Goal: Information Seeking & Learning: Learn about a topic

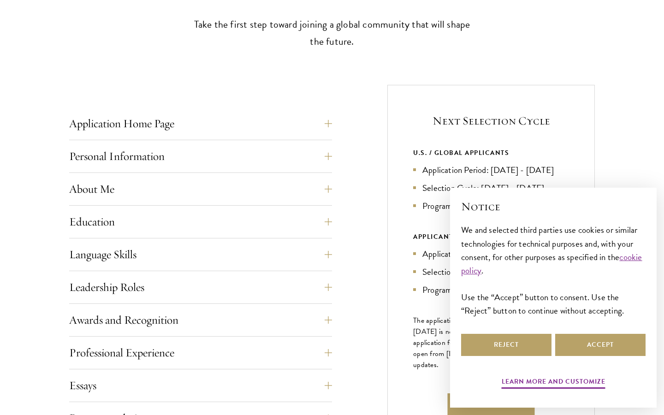
scroll to position [296, 0]
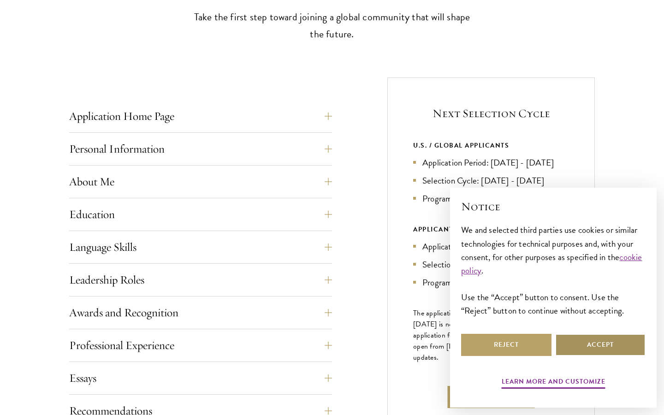
click at [566, 341] on button "Accept" at bounding box center [601, 345] width 90 height 22
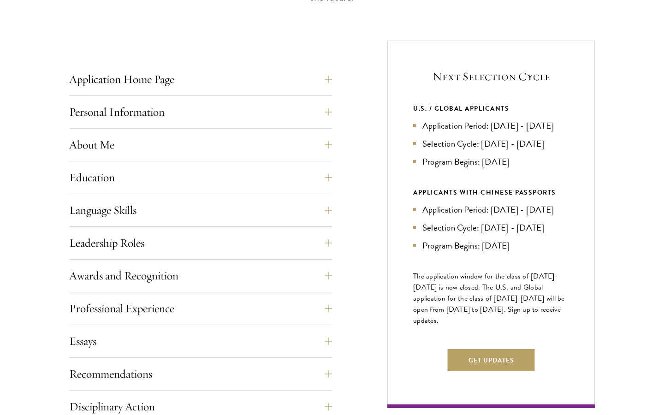
scroll to position [333, 0]
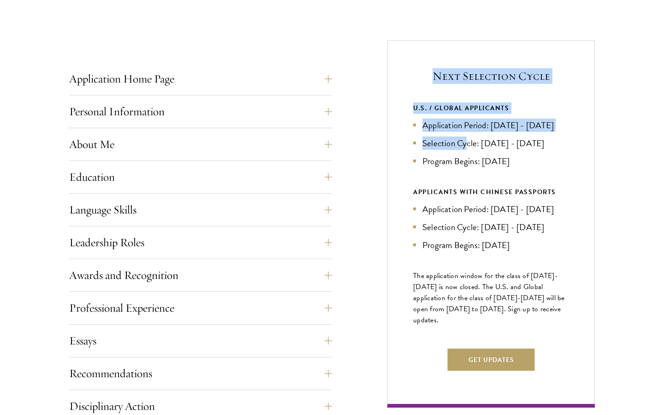
drag, startPoint x: 430, startPoint y: 80, endPoint x: 468, endPoint y: 152, distance: 81.7
click at [468, 152] on div "Next Selection Cycle U.S. / GLOBAL APPLICANTS Application Period: [DATE] - [DAT…" at bounding box center [492, 224] width 208 height 368
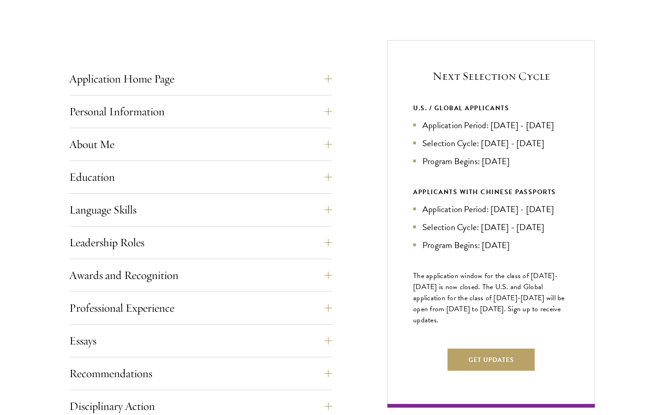
click at [461, 168] on li "Program Begins: [DATE]" at bounding box center [491, 161] width 156 height 13
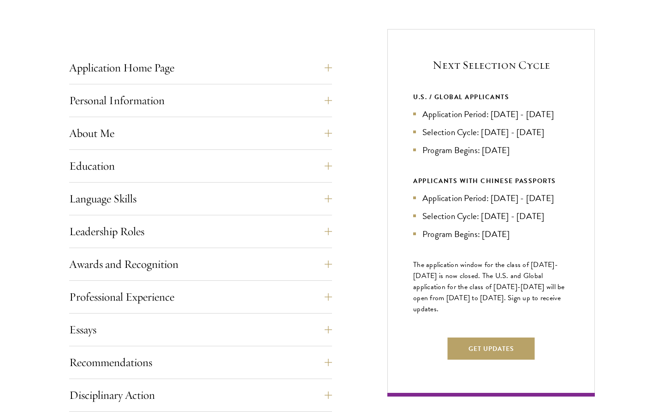
scroll to position [347, 0]
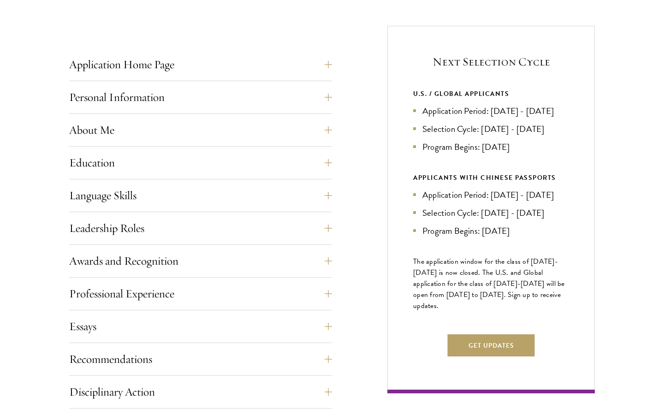
drag, startPoint x: 485, startPoint y: 162, endPoint x: 535, endPoint y: 155, distance: 50.4
click at [535, 154] on li "Program Begins: Aug 2027" at bounding box center [491, 146] width 156 height 13
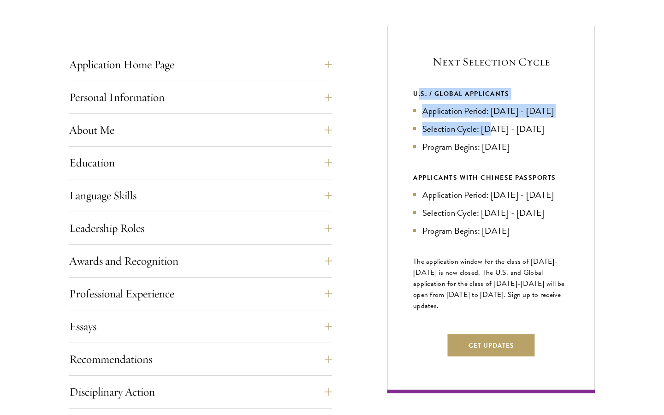
drag, startPoint x: 417, startPoint y: 95, endPoint x: 491, endPoint y: 139, distance: 86.7
click at [491, 139] on div "U.S. / GLOBAL APPLICANTS Application Period: Apr 2026 - Sep 2026 Selection Cycl…" at bounding box center [491, 121] width 156 height 66
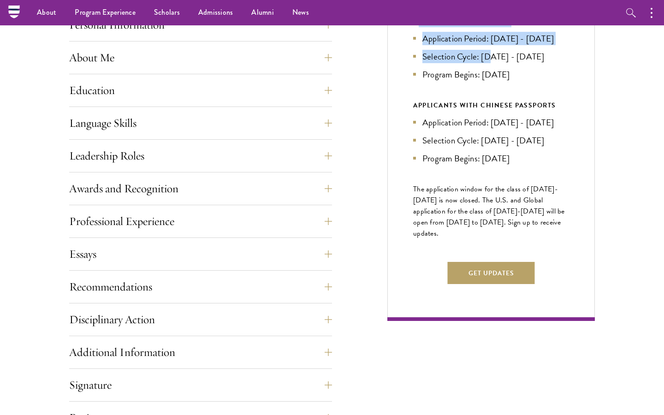
scroll to position [412, 0]
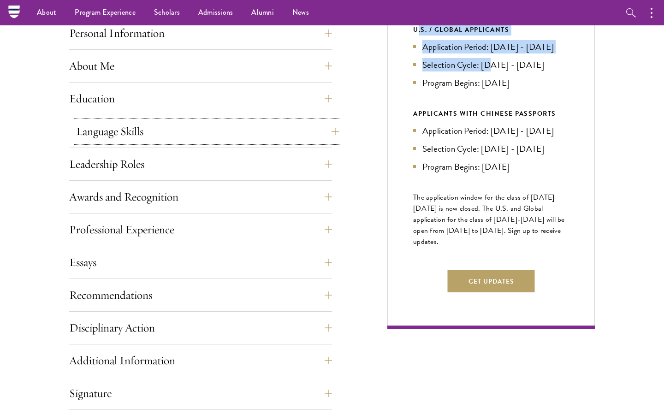
click at [231, 124] on button "Language Skills" at bounding box center [207, 131] width 263 height 22
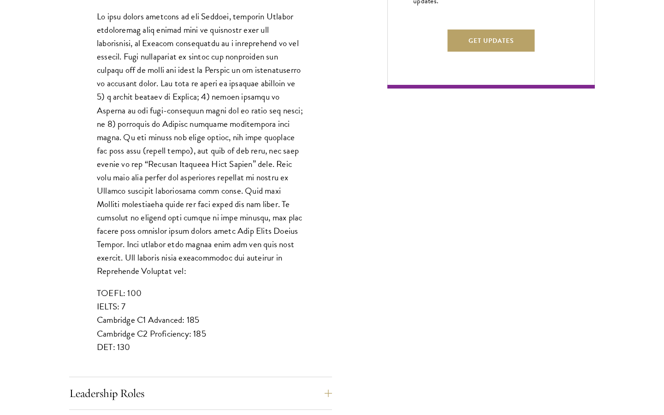
scroll to position [661, 0]
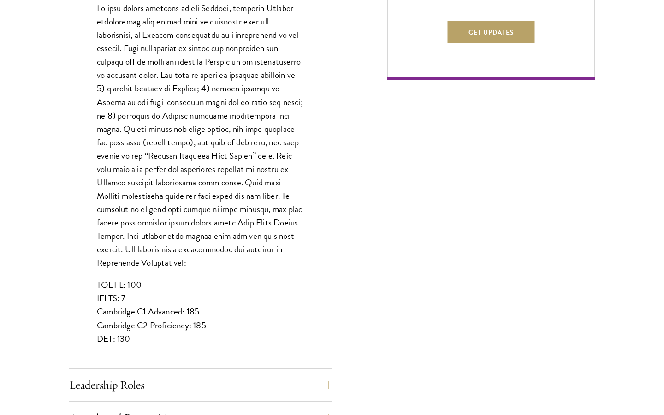
drag, startPoint x: 115, startPoint y: 267, endPoint x: 217, endPoint y: 329, distance: 119.2
click at [217, 328] on p "TOEFL: 100 IELTS: 7 Cambridge C1 Advanced: 185 Cambridge C2 Proficiency: 185 DE…" at bounding box center [201, 311] width 208 height 67
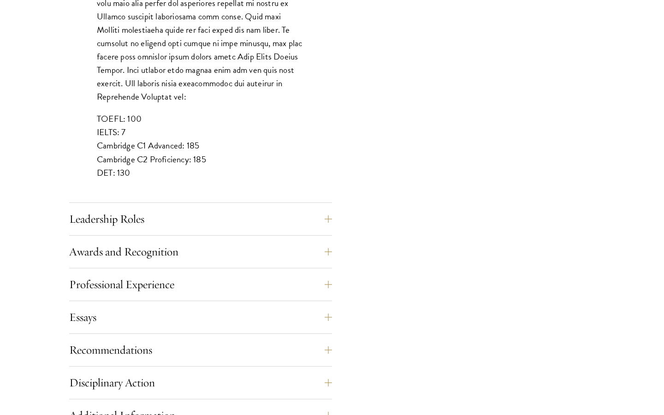
scroll to position [831, 0]
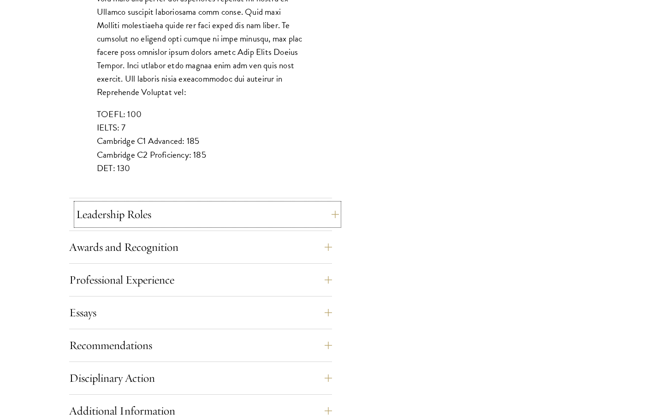
click at [133, 222] on button "Leadership Roles" at bounding box center [207, 214] width 263 height 22
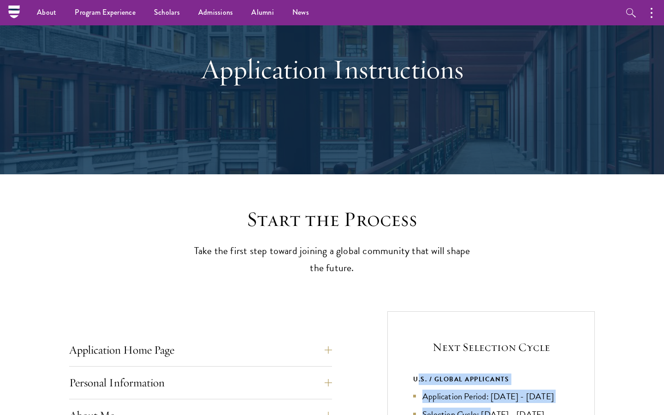
scroll to position [0, 0]
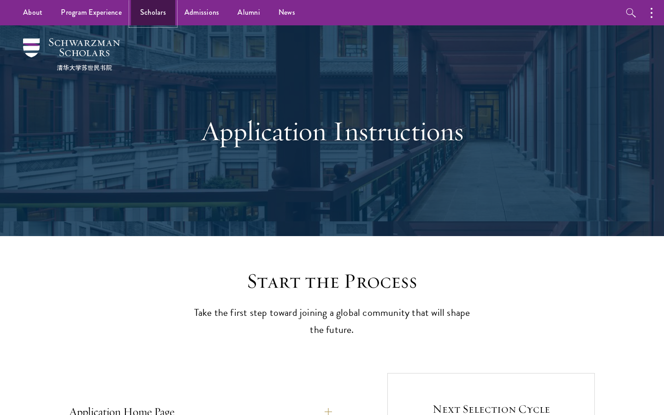
click at [153, 12] on link "Scholars" at bounding box center [153, 12] width 44 height 25
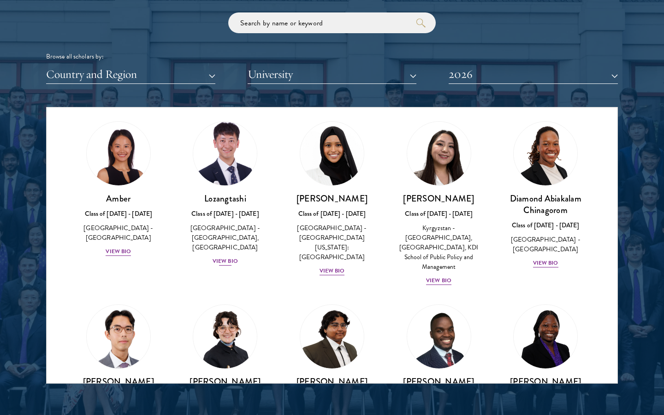
scroll to position [28, 0]
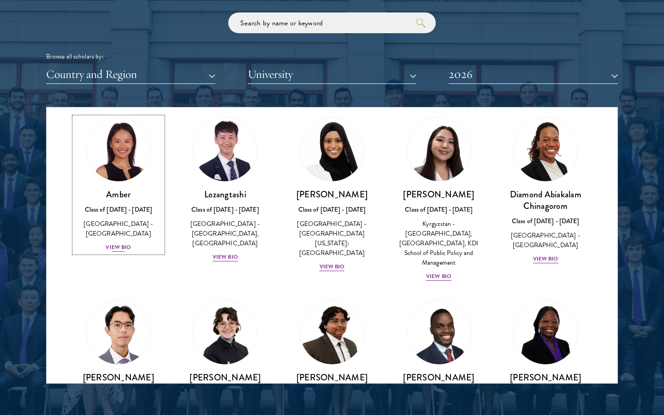
click at [120, 243] on div "View Bio" at bounding box center [118, 247] width 25 height 9
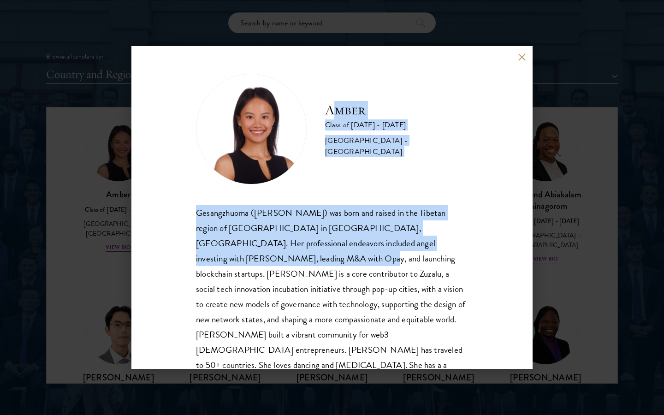
drag, startPoint x: 330, startPoint y: 114, endPoint x: 475, endPoint y: 241, distance: 193.2
click at [475, 241] on div "Amber Class of [DATE] - [DATE] [GEOGRAPHIC_DATA] - [GEOGRAPHIC_DATA] Gesangzhuo…" at bounding box center [331, 207] width 401 height 323
click at [338, 268] on div "Gesangzhuoma ([PERSON_NAME]) was born and raised in the Tibetan region of [GEOG…" at bounding box center [332, 304] width 272 height 198
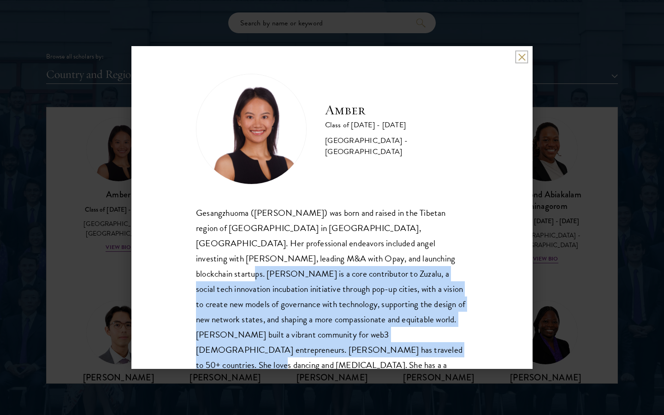
drag, startPoint x: 305, startPoint y: 260, endPoint x: 395, endPoint y: 347, distance: 125.6
click at [395, 347] on div "Gesangzhuoma ([PERSON_NAME]) was born and raised in the Tibetan region of [GEOG…" at bounding box center [332, 304] width 272 height 198
click at [313, 314] on div "Gesangzhuoma ([PERSON_NAME]) was born and raised in the Tibetan region of [GEOG…" at bounding box center [332, 304] width 272 height 198
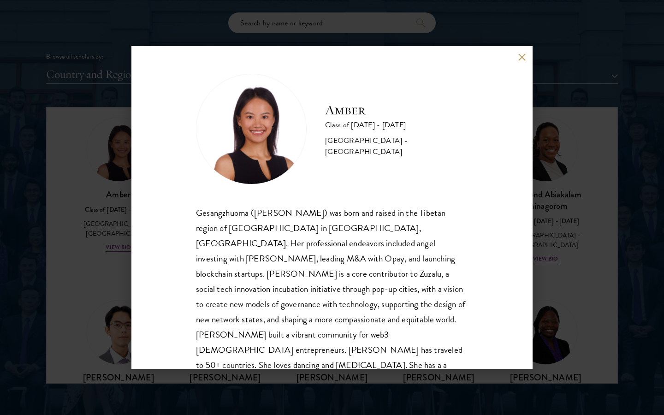
scroll to position [16, 0]
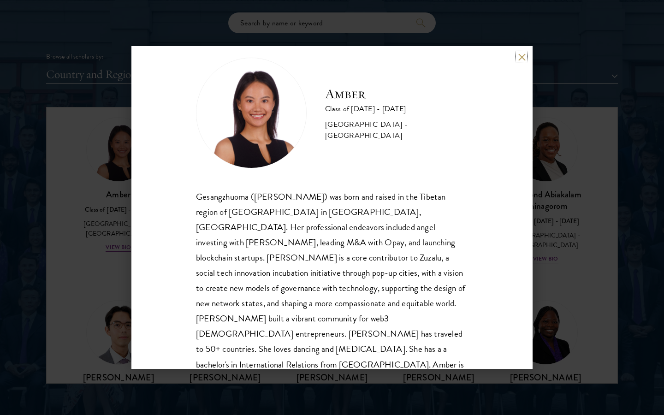
click at [523, 55] on button at bounding box center [522, 57] width 8 height 8
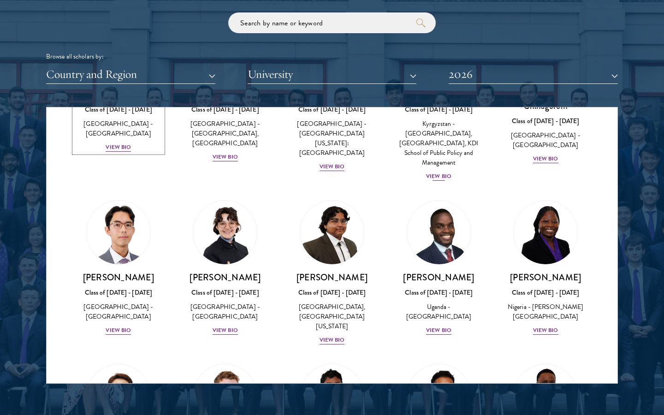
scroll to position [20, 0]
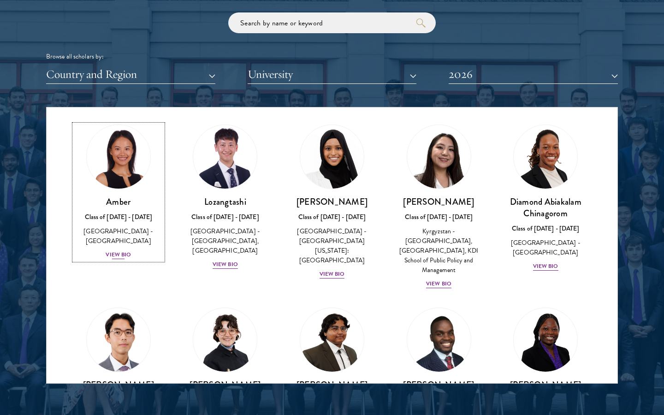
click at [123, 251] on div "View Bio" at bounding box center [118, 255] width 25 height 9
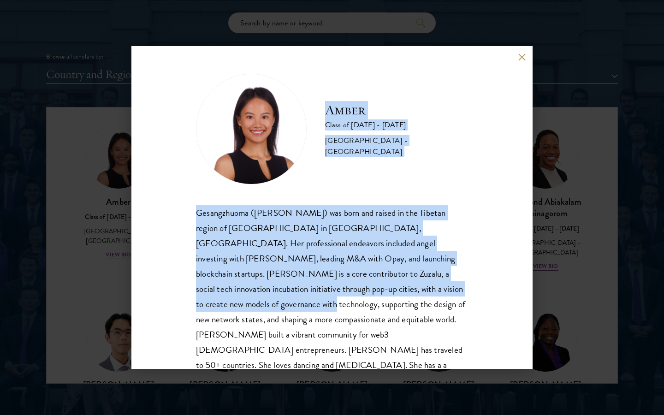
drag, startPoint x: 328, startPoint y: 116, endPoint x: 377, endPoint y: 297, distance: 188.0
click at [377, 297] on div "Amber Class of [DATE] - [DATE] [GEOGRAPHIC_DATA] - [GEOGRAPHIC_DATA] Gesangzhuo…" at bounding box center [332, 239] width 272 height 330
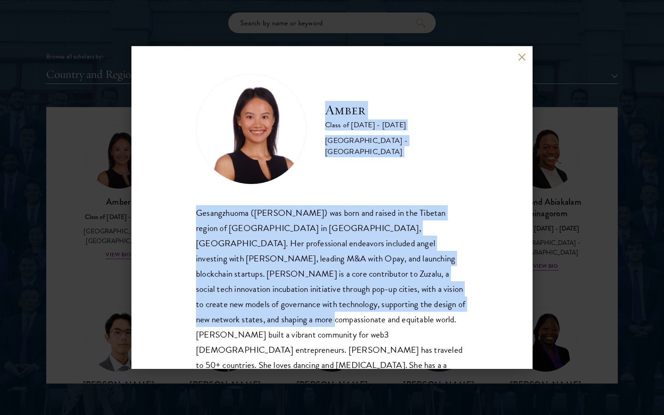
scroll to position [16, 0]
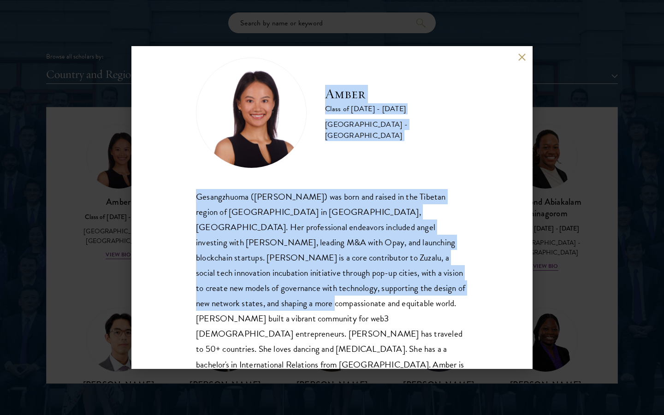
click at [526, 64] on div "Amber Class of [DATE] - [DATE] [GEOGRAPHIC_DATA] - [GEOGRAPHIC_DATA] Gesangzhuo…" at bounding box center [331, 207] width 401 height 323
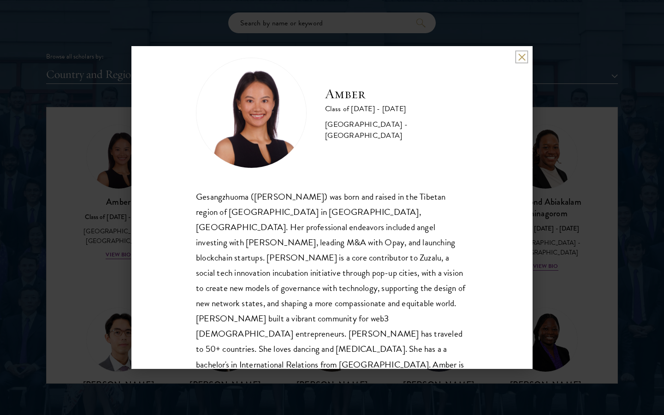
click at [525, 59] on button at bounding box center [522, 57] width 8 height 8
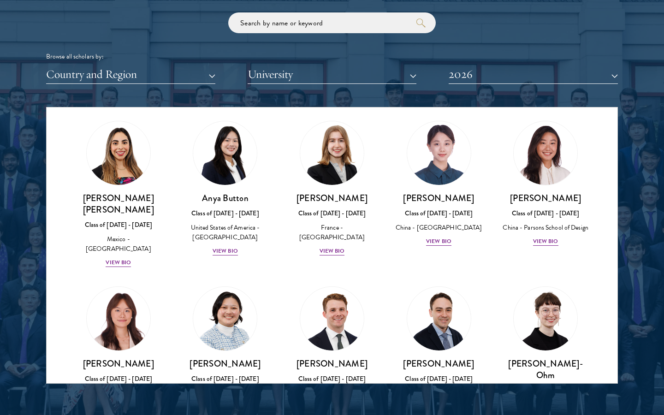
scroll to position [705, 0]
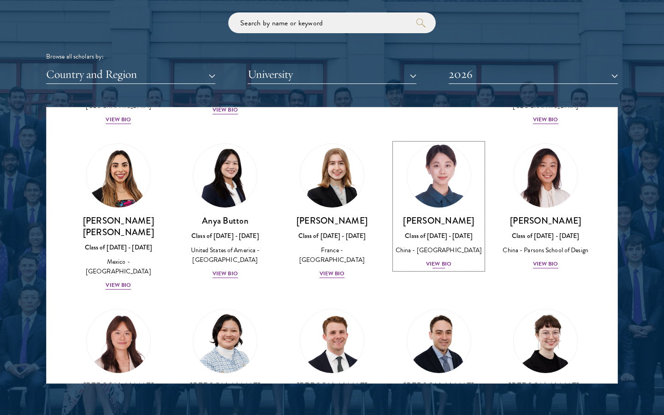
click at [439, 260] on div "View Bio" at bounding box center [438, 264] width 25 height 9
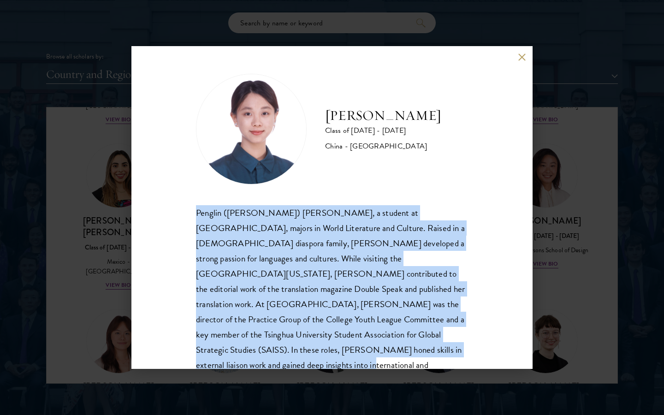
drag, startPoint x: 196, startPoint y: 212, endPoint x: 484, endPoint y: 348, distance: 318.9
click at [484, 348] on div "[PERSON_NAME] Class of [DATE] - [DATE] [GEOGRAPHIC_DATA] - [GEOGRAPHIC_DATA] Pe…" at bounding box center [331, 207] width 401 height 323
copy div "Penglin ([PERSON_NAME]) [PERSON_NAME], a student at [GEOGRAPHIC_DATA], majors i…"
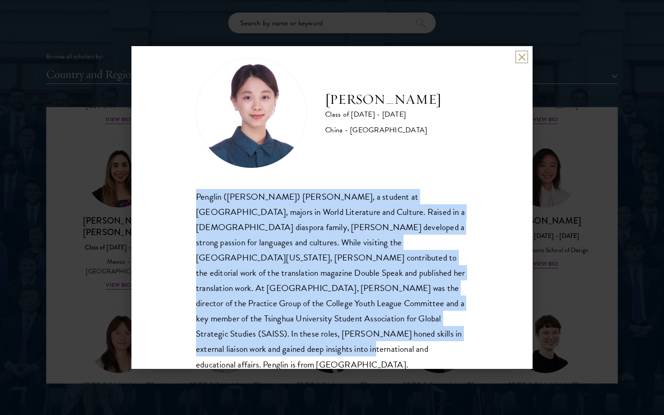
click at [522, 56] on button at bounding box center [522, 57] width 8 height 8
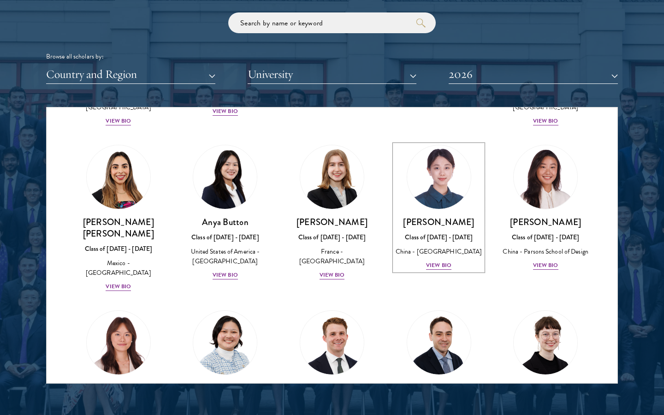
scroll to position [684, 0]
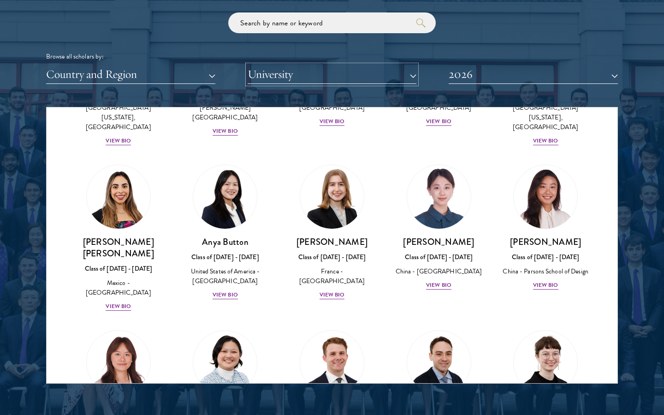
click at [330, 76] on button "University" at bounding box center [332, 74] width 169 height 19
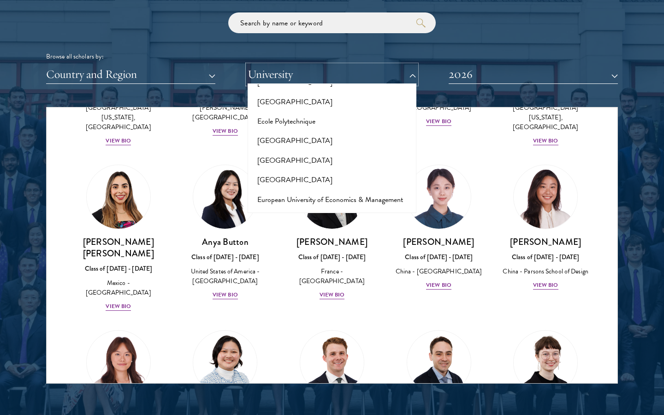
scroll to position [1747, 0]
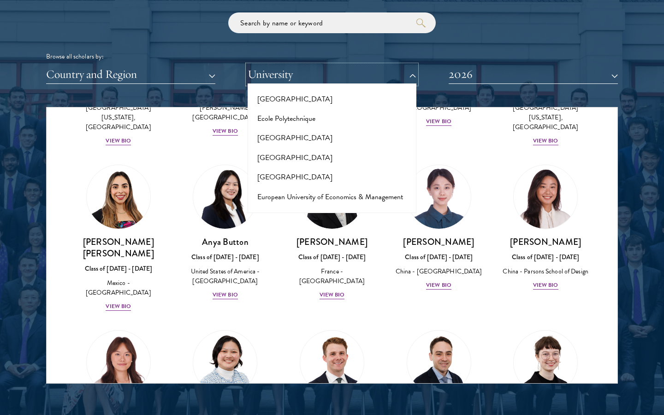
click at [300, 71] on button "University" at bounding box center [332, 74] width 169 height 19
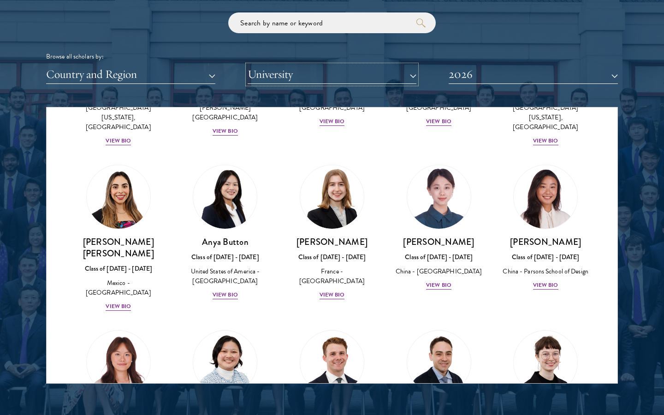
click at [347, 66] on button "University" at bounding box center [332, 74] width 169 height 19
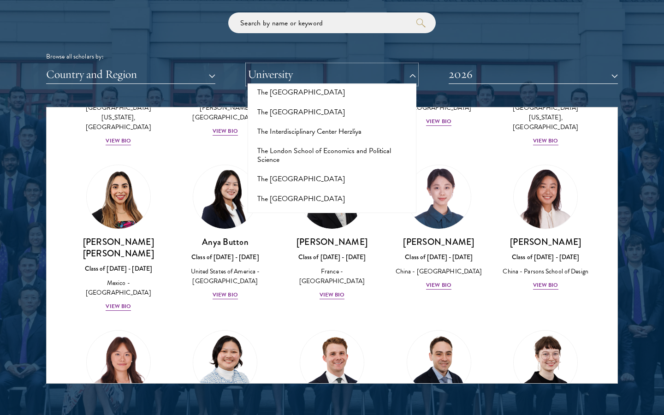
scroll to position [5884, 0]
click at [286, 364] on button "[GEOGRAPHIC_DATA]" at bounding box center [333, 373] width 164 height 19
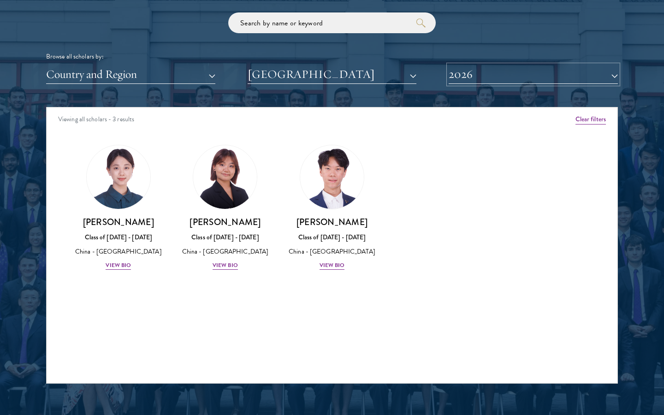
click at [480, 71] on button "2026" at bounding box center [533, 74] width 169 height 19
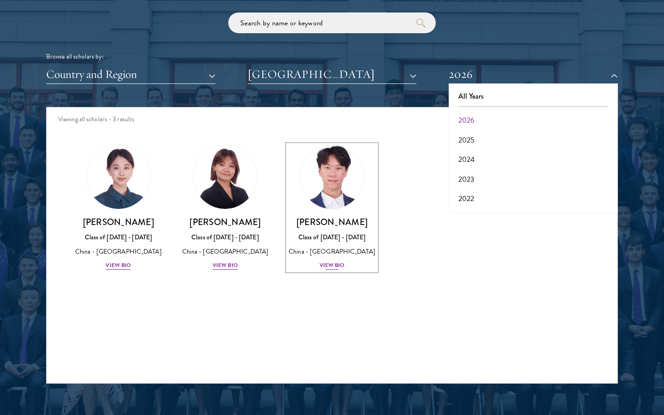
click at [329, 267] on div "View Bio" at bounding box center [332, 265] width 25 height 9
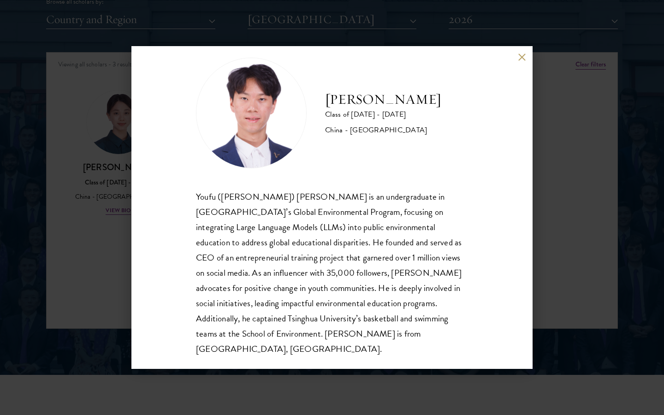
scroll to position [1179, 0]
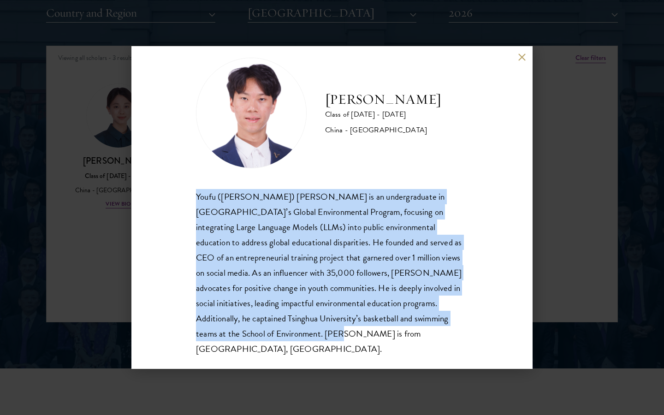
drag, startPoint x: 195, startPoint y: 195, endPoint x: 402, endPoint y: 334, distance: 249.8
click at [402, 334] on div "[PERSON_NAME] Class of [DATE] - [DATE] [GEOGRAPHIC_DATA] - [GEOGRAPHIC_DATA] [P…" at bounding box center [331, 207] width 401 height 323
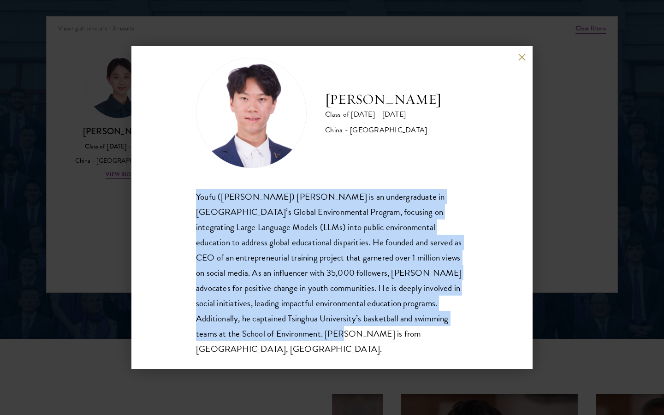
scroll to position [1216, 0]
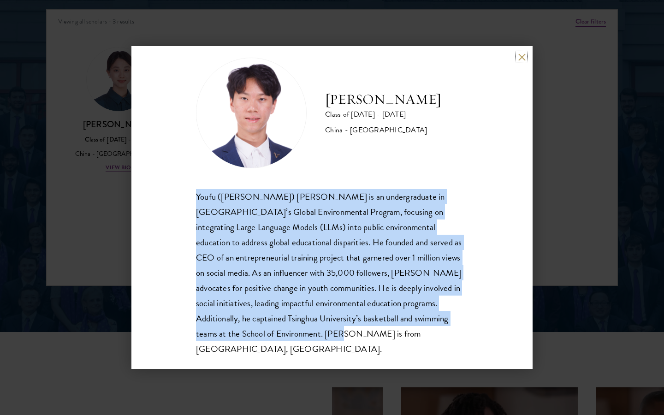
click at [521, 55] on button at bounding box center [522, 57] width 8 height 8
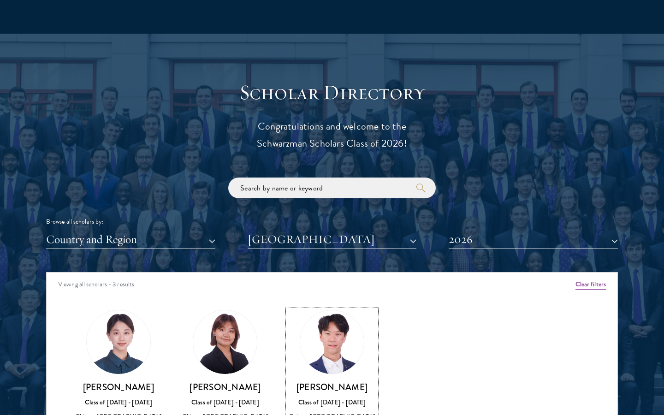
scroll to position [1001, 0]
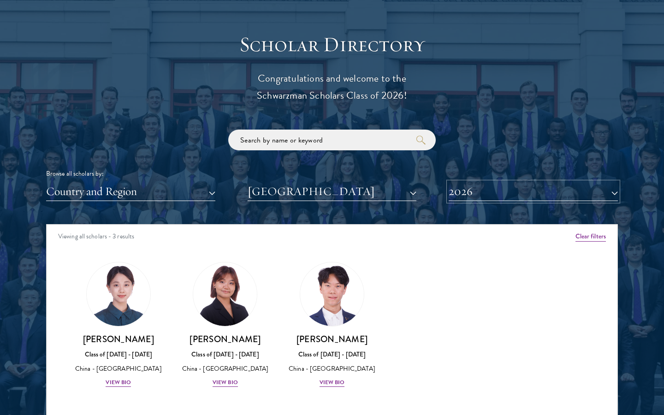
click at [485, 191] on button "2026" at bounding box center [533, 191] width 169 height 19
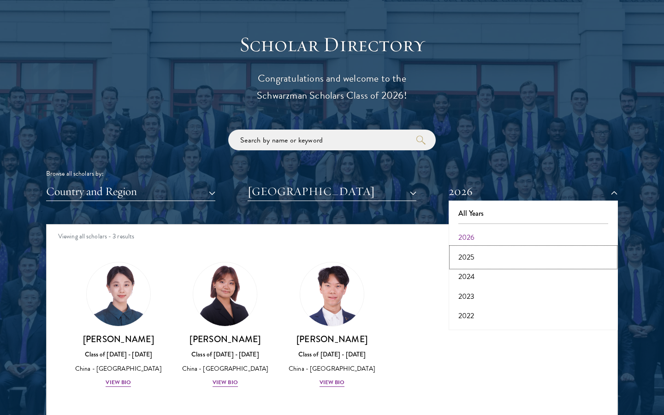
click at [475, 257] on button "2025" at bounding box center [534, 257] width 164 height 19
